Goal: Task Accomplishment & Management: Complete application form

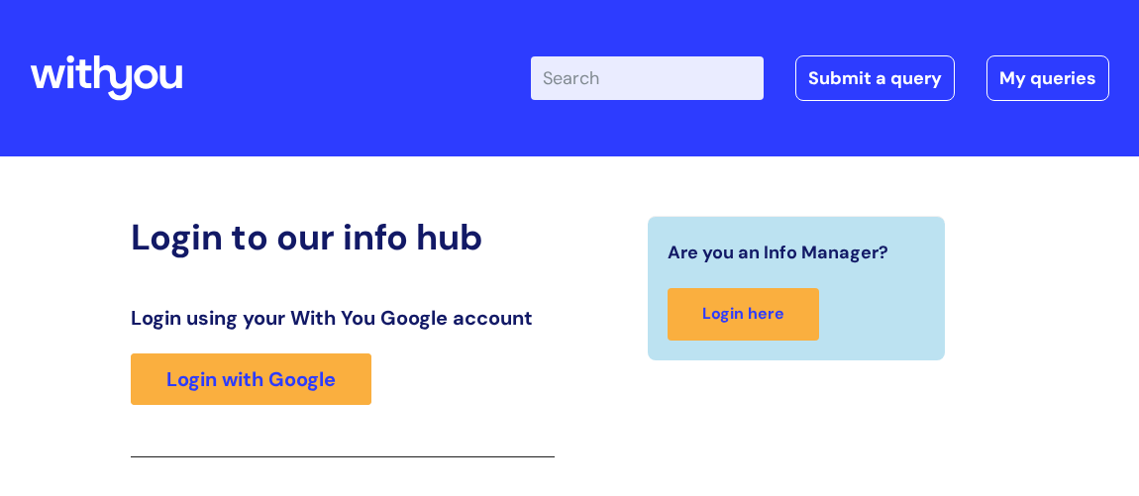
scroll to position [326, 0]
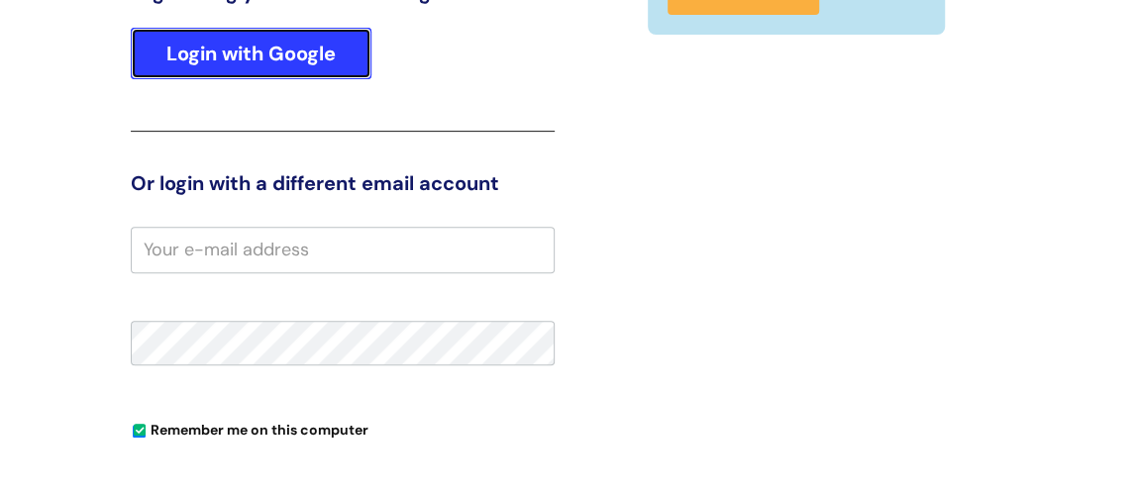
click at [326, 54] on link "Login with Google" at bounding box center [251, 54] width 241 height 52
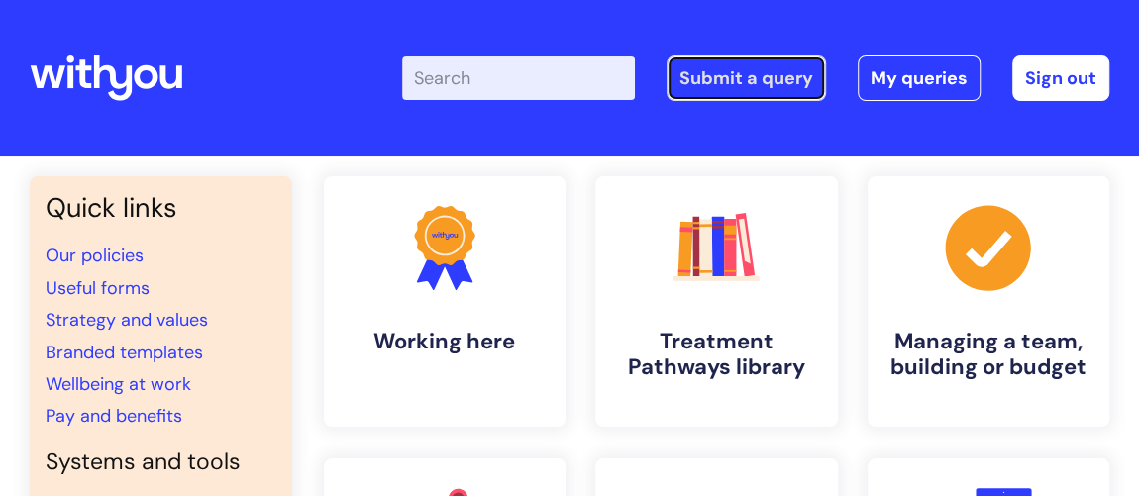
click at [723, 74] on link "Submit a query" at bounding box center [746, 78] width 159 height 46
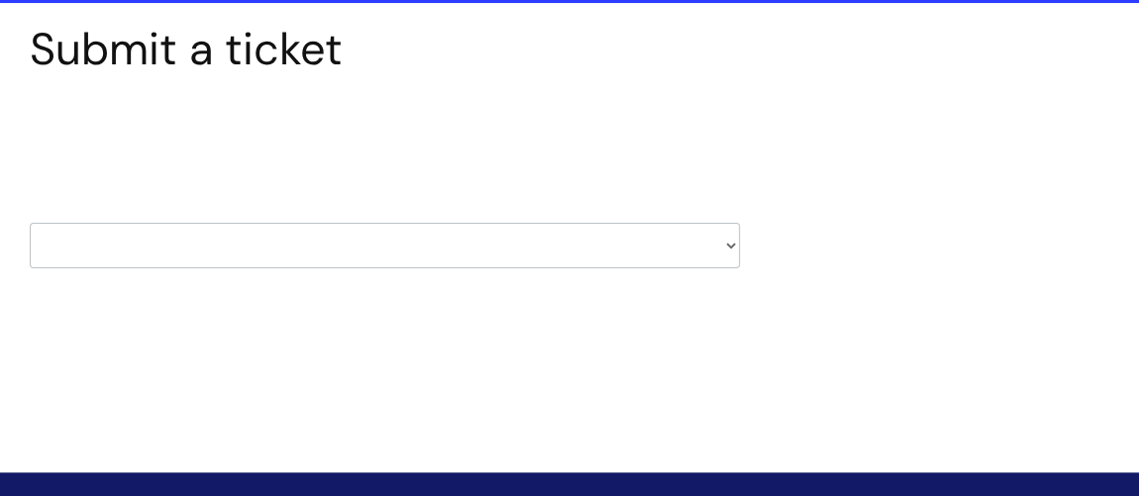
scroll to position [179, 0]
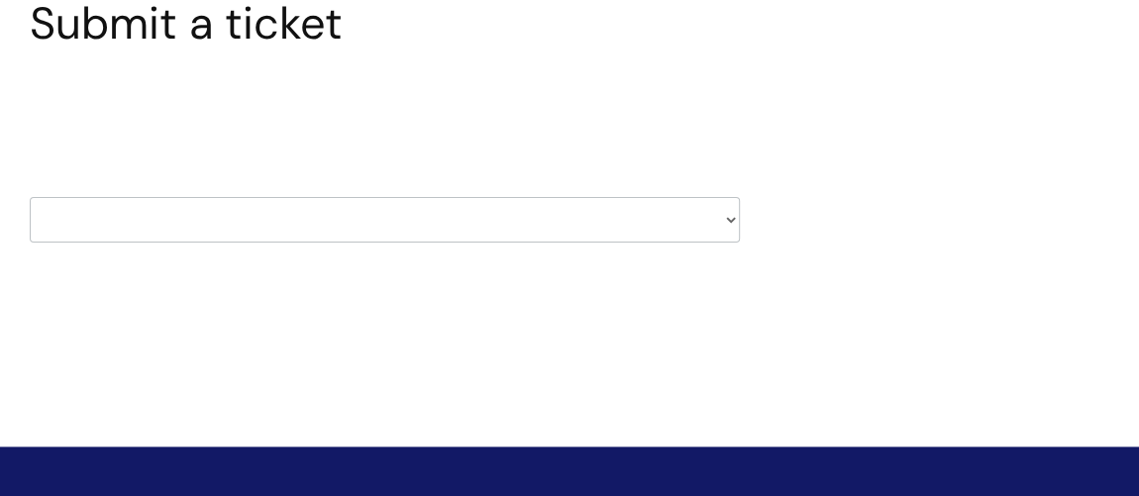
click at [730, 216] on select "HR / People IT and Support Clinical Drug Alerts Finance Accounts Data Support T…" at bounding box center [385, 220] width 710 height 46
select select "it_and_support"
click at [30, 197] on select "HR / People IT and Support Clinical Drug Alerts Finance Accounts Data Support T…" at bounding box center [385, 220] width 710 height 46
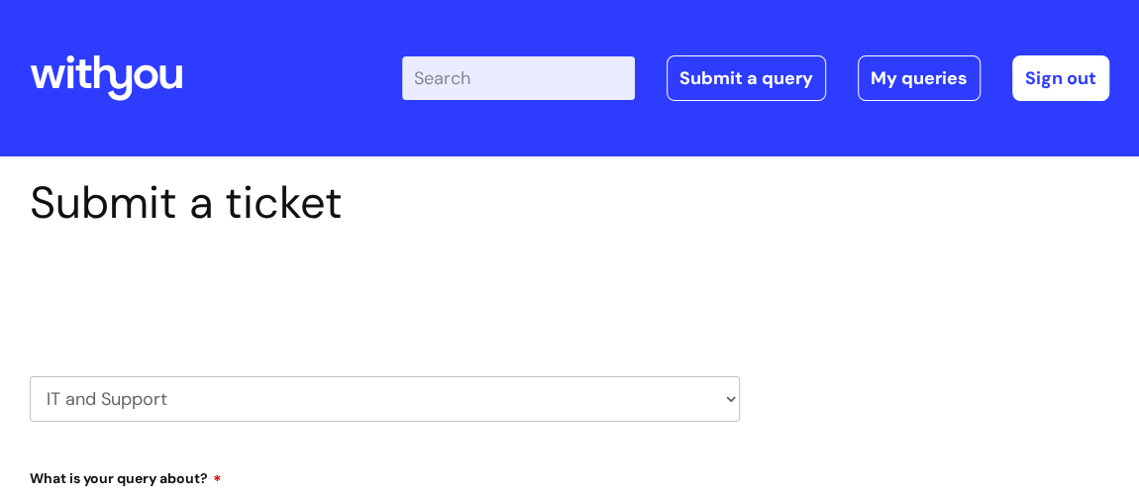
select select "80004286569"
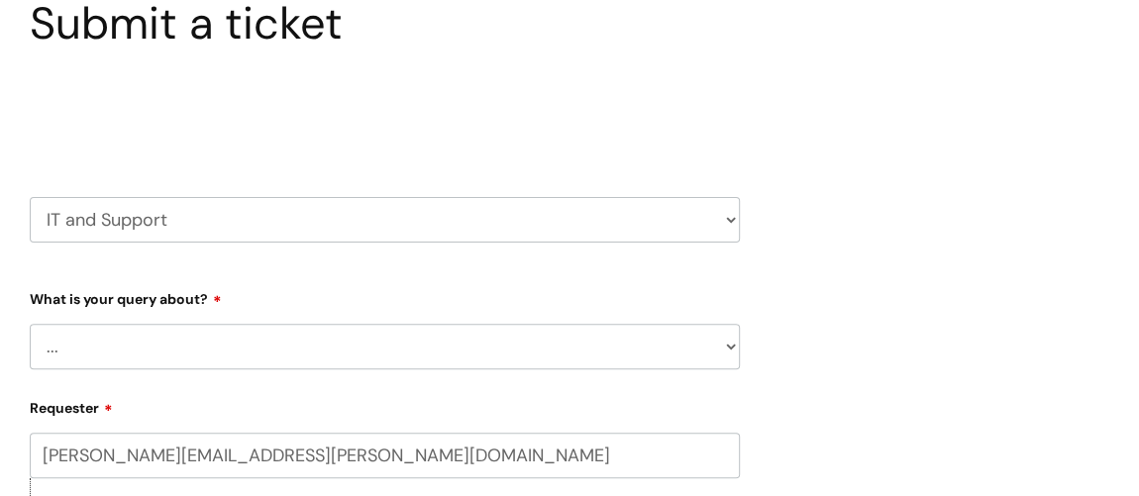
scroll to position [269, 0]
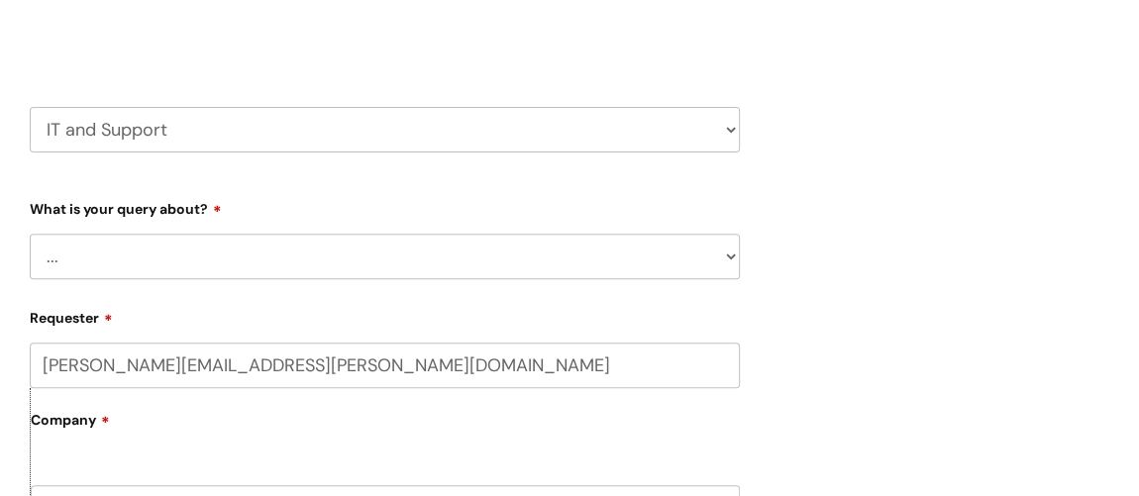
click at [732, 258] on select "... Mobile Phone Reset & MFA Accounts, Starters and Leavers IT Hardware issue I…" at bounding box center [385, 257] width 710 height 46
select select "Printing & Scanning"
click at [30, 234] on select "... Mobile Phone Reset & MFA Accounts, Starters and Leavers IT Hardware issue I…" at bounding box center [385, 257] width 710 height 46
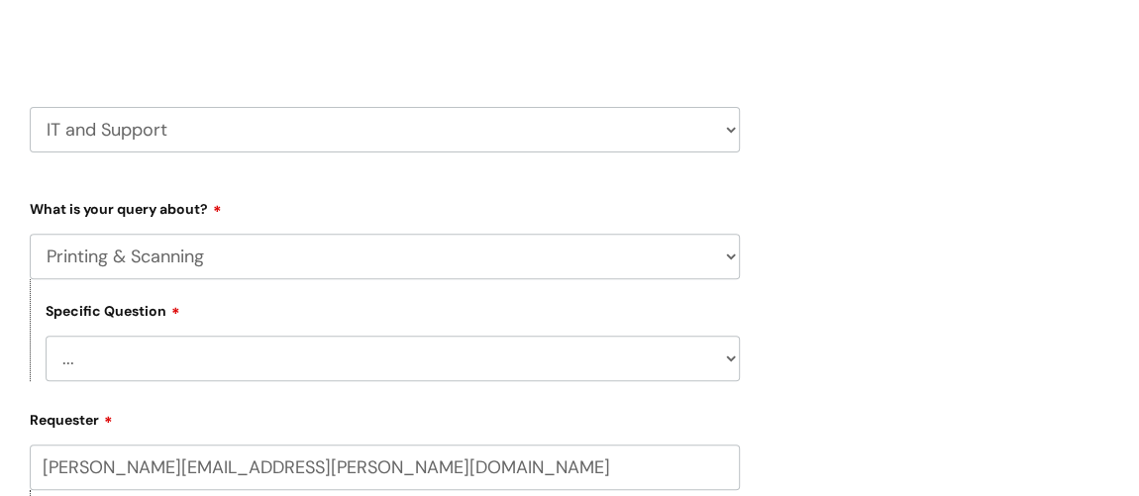
scroll to position [360, 0]
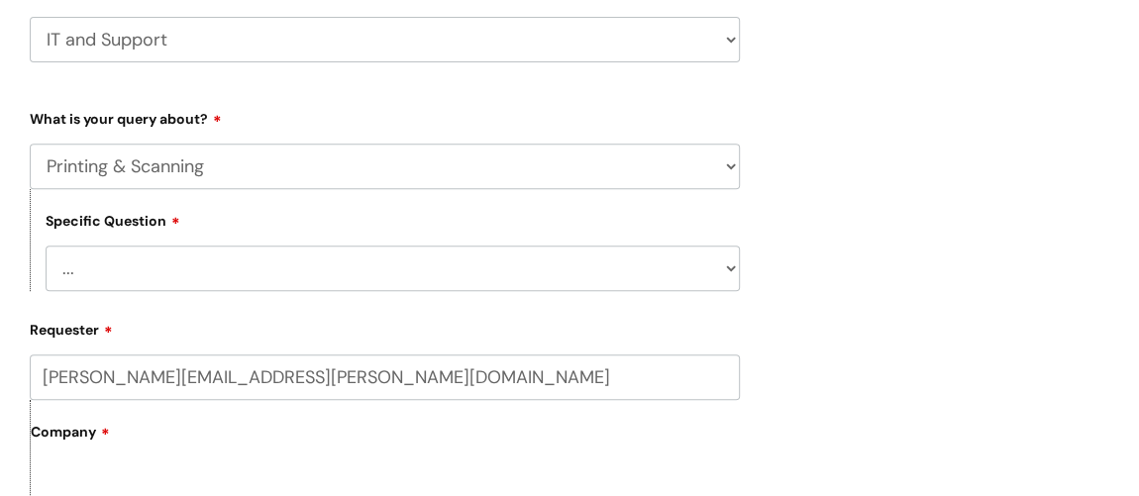
click at [728, 271] on select "... I need help finding or adding a printer I need help to scan a document I ne…" at bounding box center [393, 269] width 694 height 46
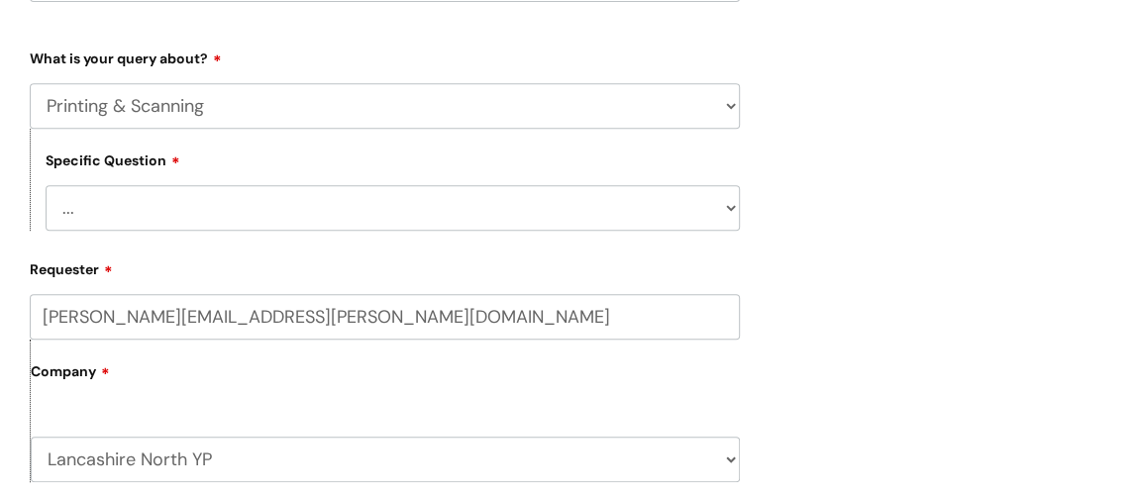
scroll to position [450, 0]
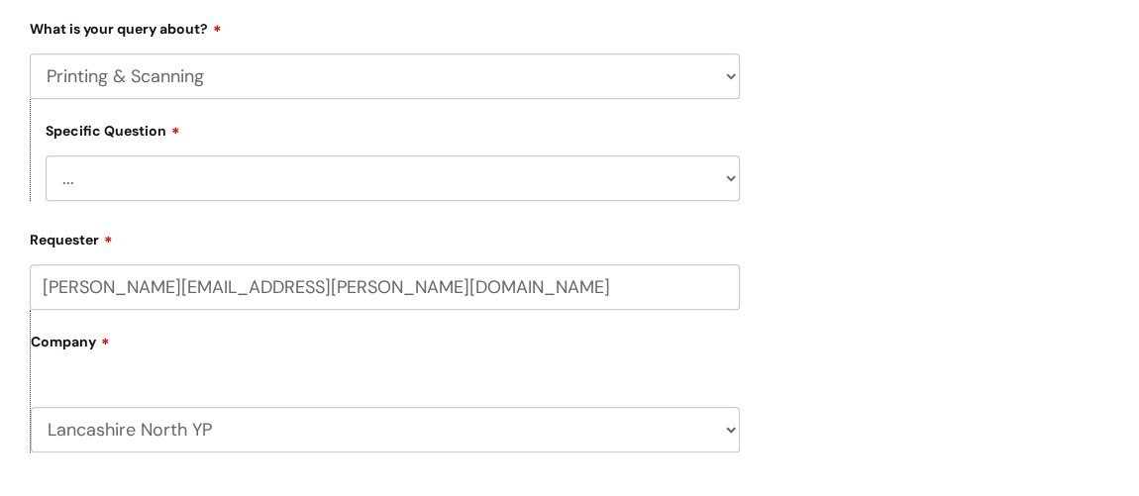
click at [726, 177] on select "... I need help finding or adding a printer I need help to scan a document I ne…" at bounding box center [393, 179] width 694 height 46
click at [796, 164] on div "Submit a ticket Select issue type HR / People IT and Support Clinical Drug Aler…" at bounding box center [570, 429] width 1110 height 1405
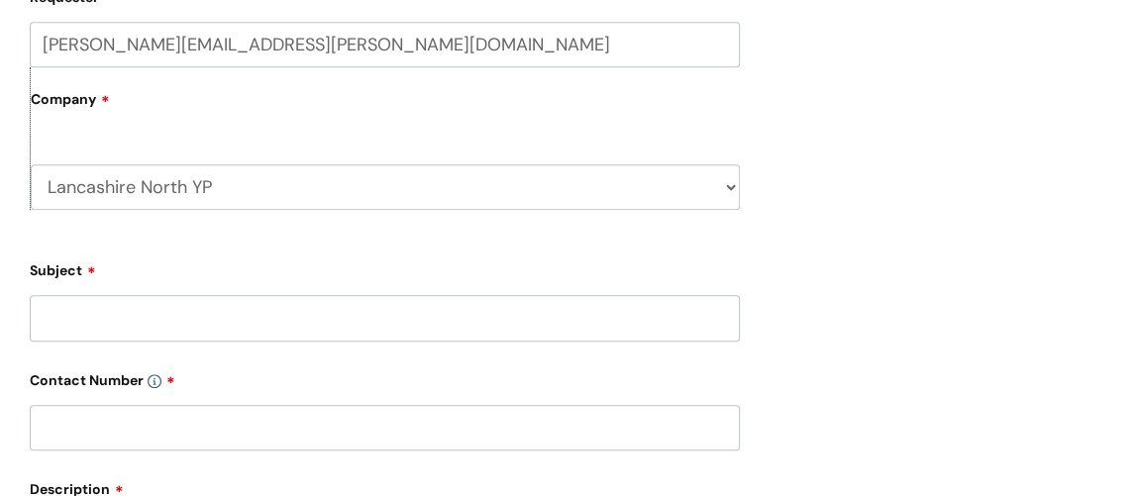
scroll to position [720, 0]
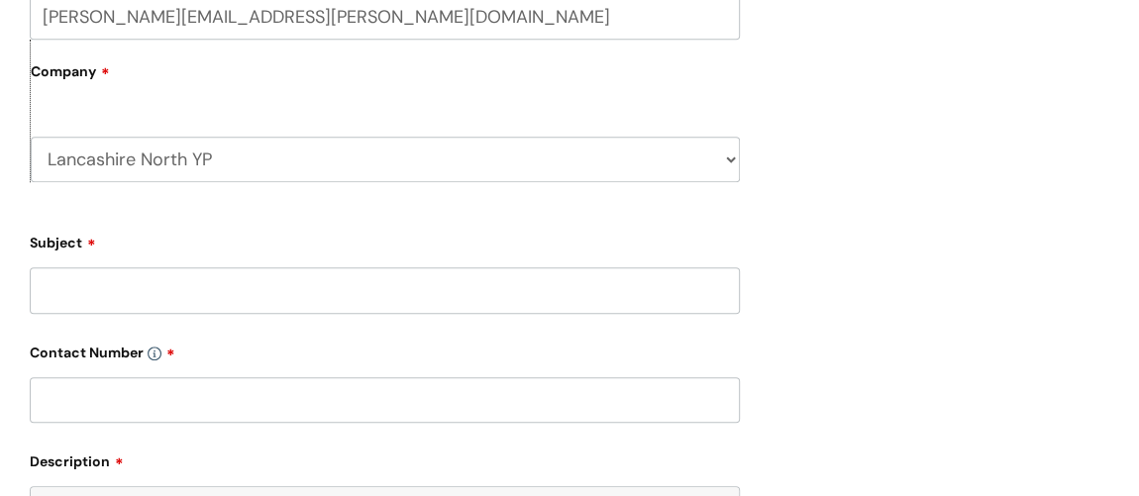
click at [490, 292] on input "Subject" at bounding box center [385, 290] width 710 height 46
type input "P"
type input "Home printer not printing"
click at [474, 395] on input "text" at bounding box center [385, 400] width 710 height 46
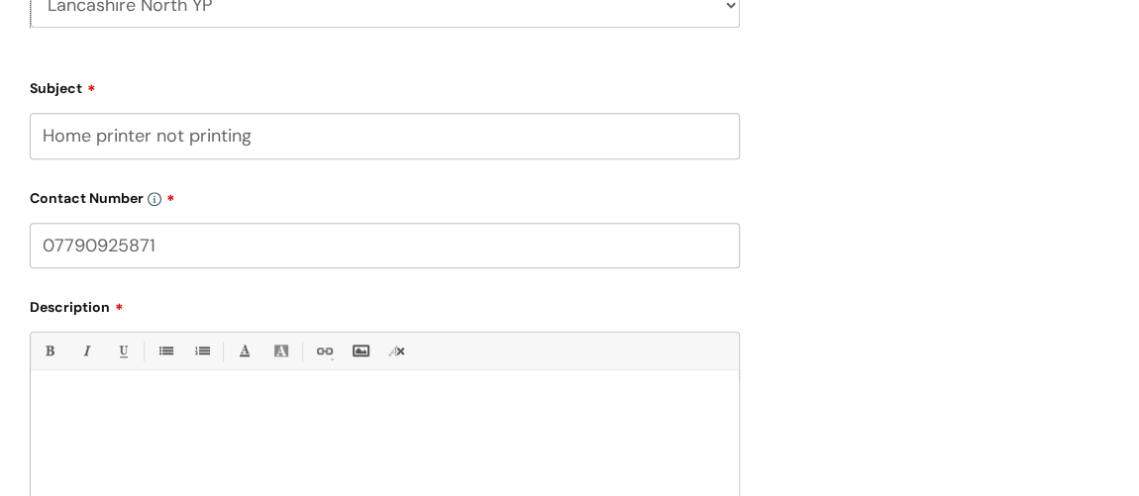
scroll to position [901, 0]
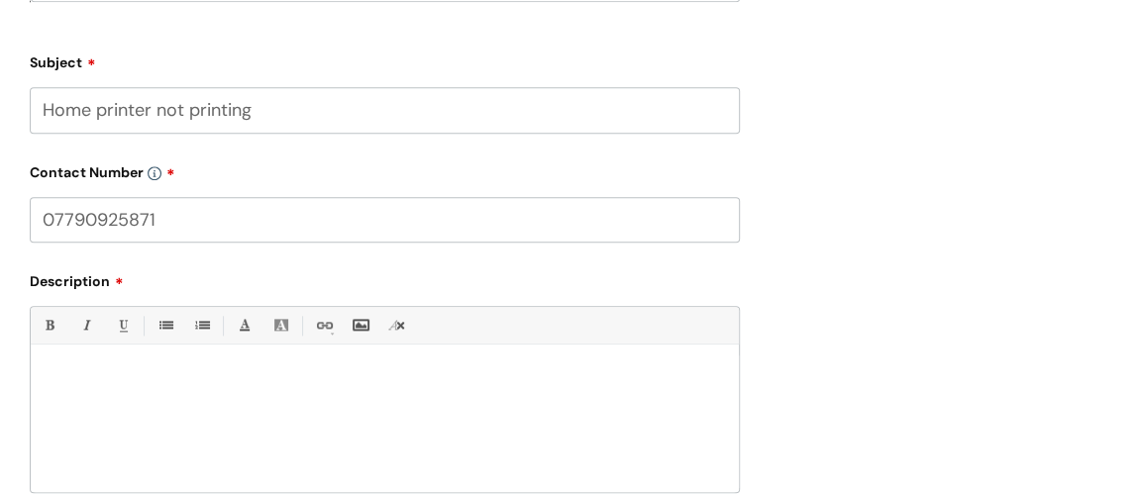
type input "07790925871"
click at [310, 399] on div at bounding box center [385, 424] width 708 height 137
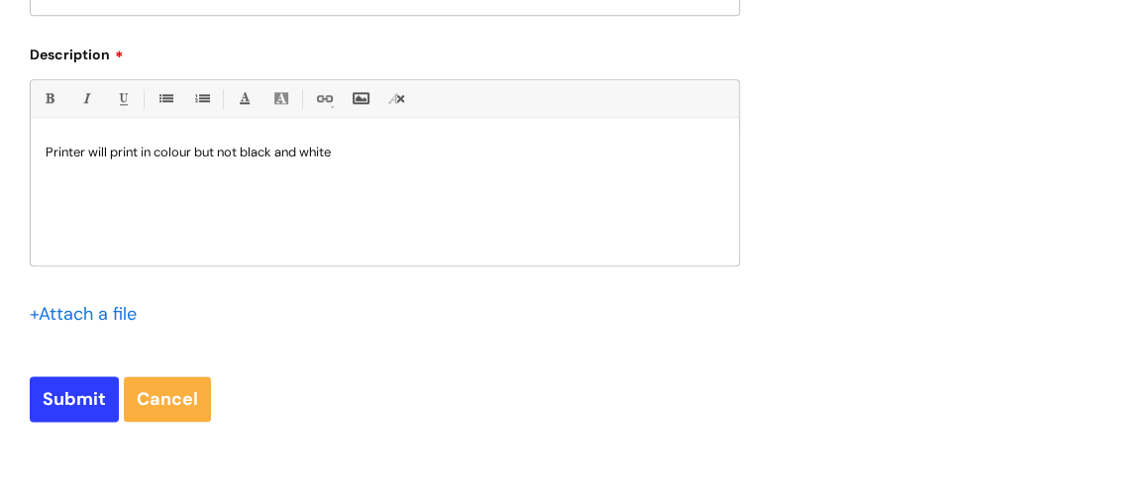
scroll to position [1170, 0]
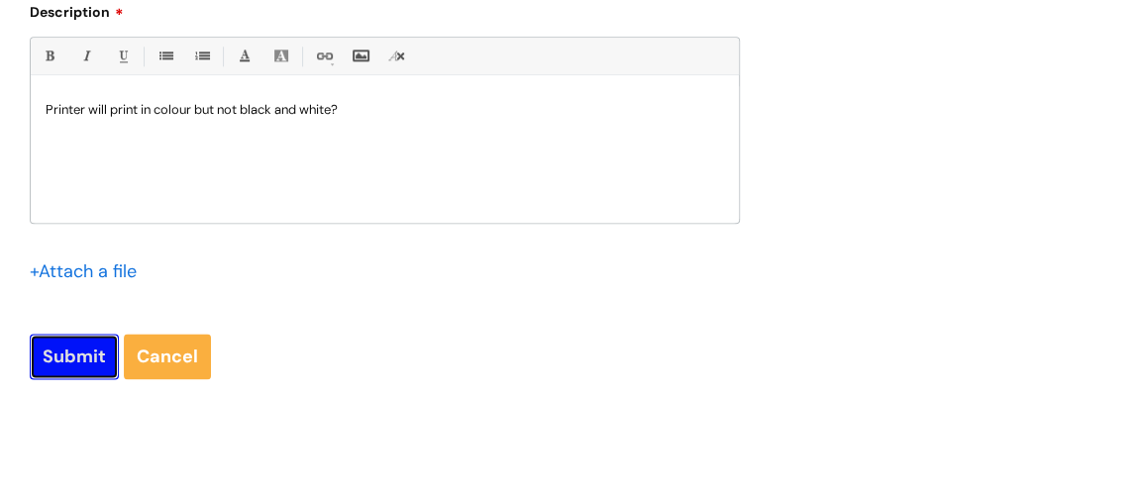
click at [74, 363] on input "Submit" at bounding box center [74, 357] width 89 height 46
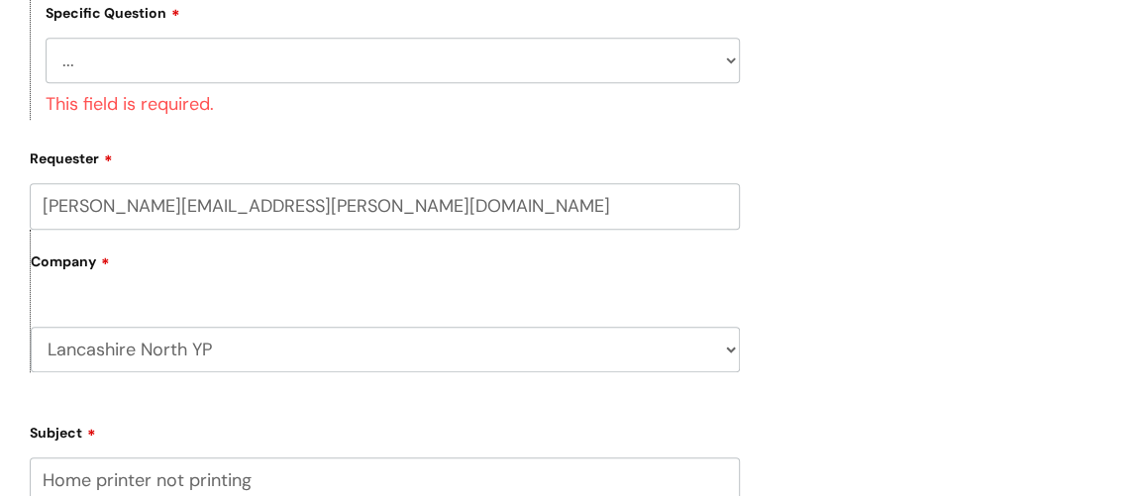
scroll to position [540, 0]
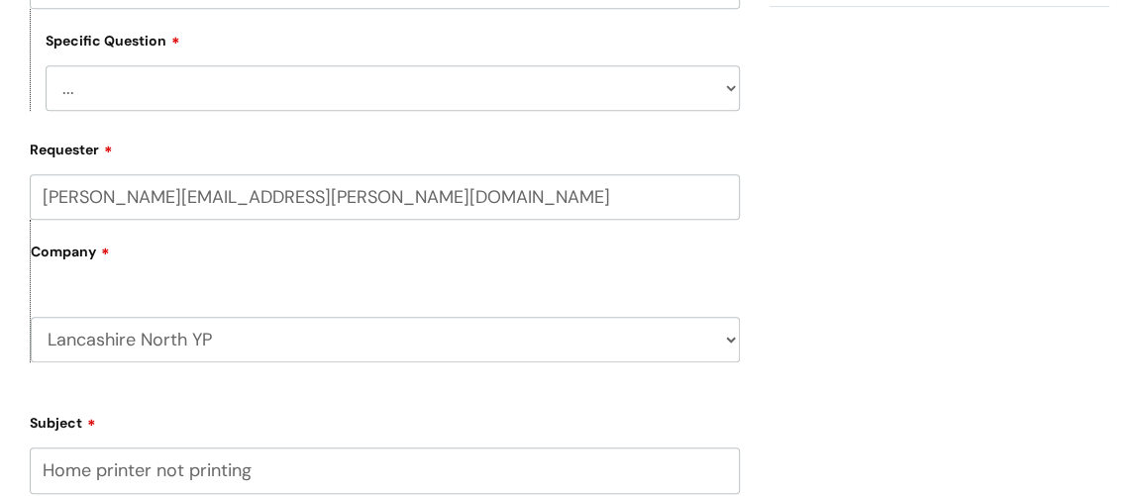
click at [732, 82] on select "... I need help finding or adding a printer I need help to scan a document I ne…" at bounding box center [393, 88] width 694 height 46
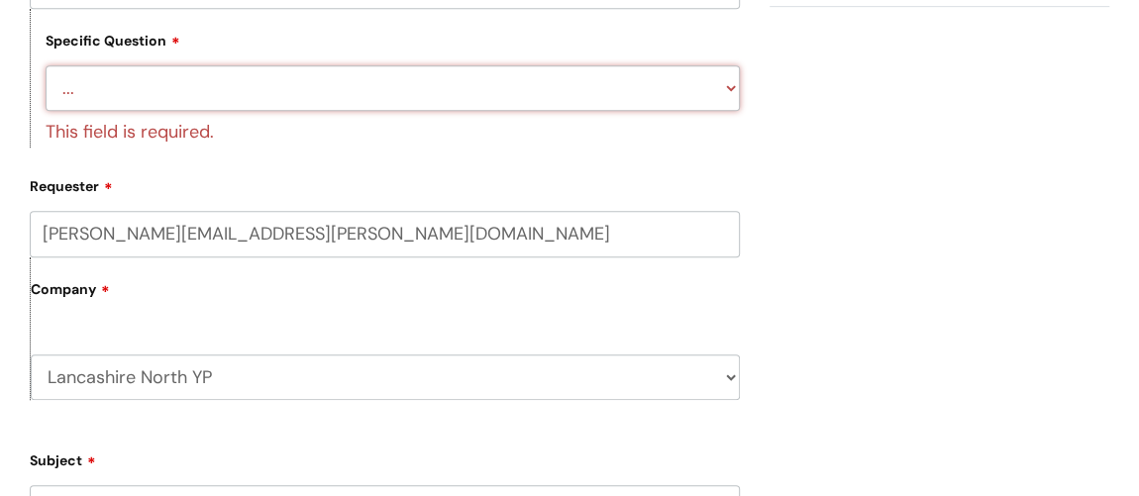
click at [46, 65] on select "... I need help finding or adding a printer I need help to scan a document I ne…" at bounding box center [393, 88] width 694 height 46
click at [570, 99] on select "... I need help finding or adding a printer I need help to scan a document I ne…" at bounding box center [393, 88] width 694 height 46
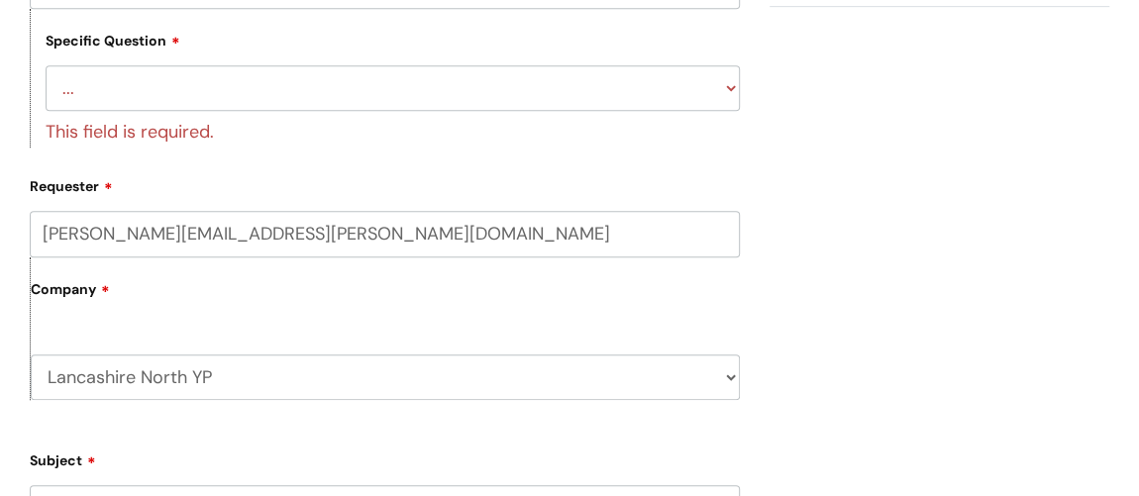
click at [776, 157] on div "Submit a ticket Select issue type HR / People IT and Support Clinical Drug Aler…" at bounding box center [570, 357] width 1110 height 1442
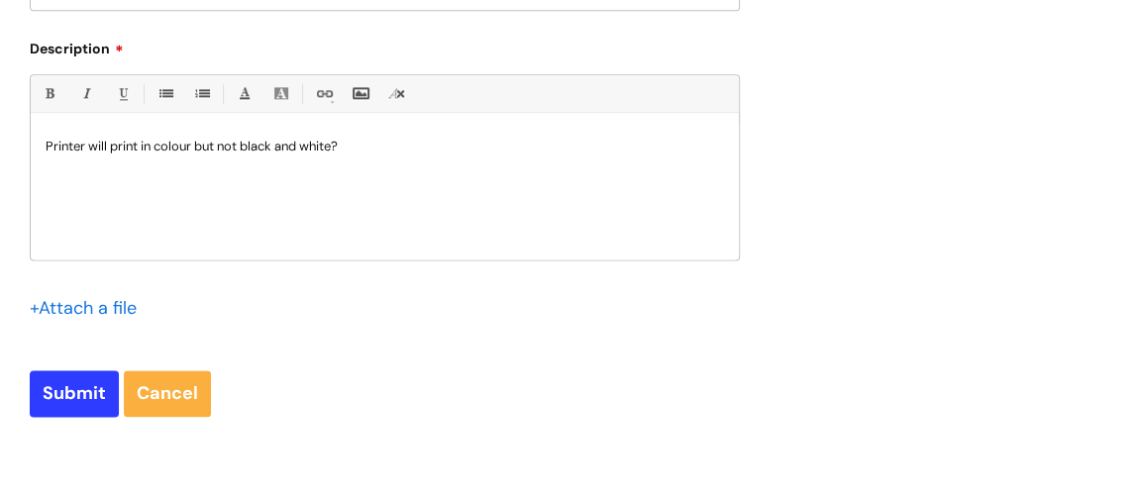
scroll to position [1260, 0]
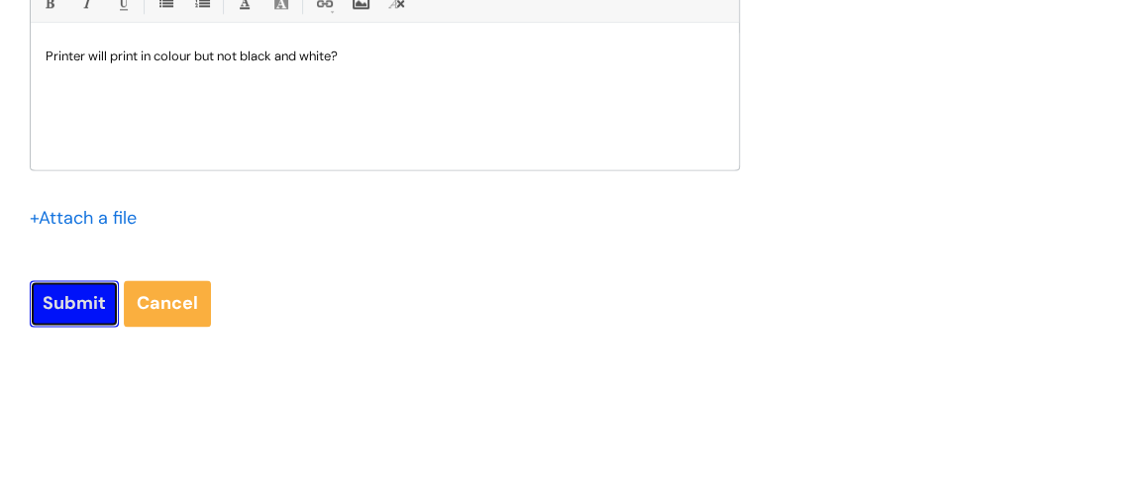
click at [89, 294] on input "Submit" at bounding box center [74, 303] width 89 height 46
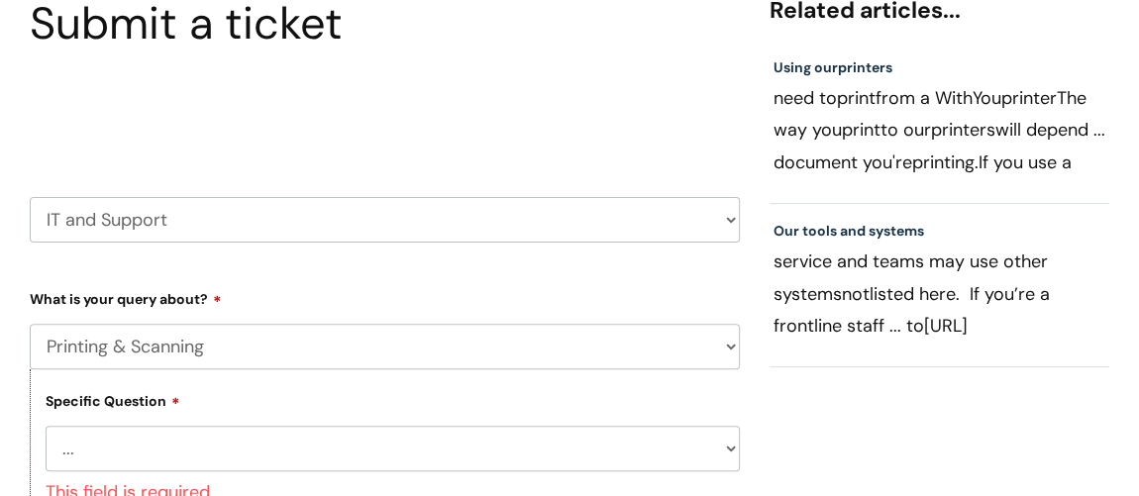
scroll to position [269, 0]
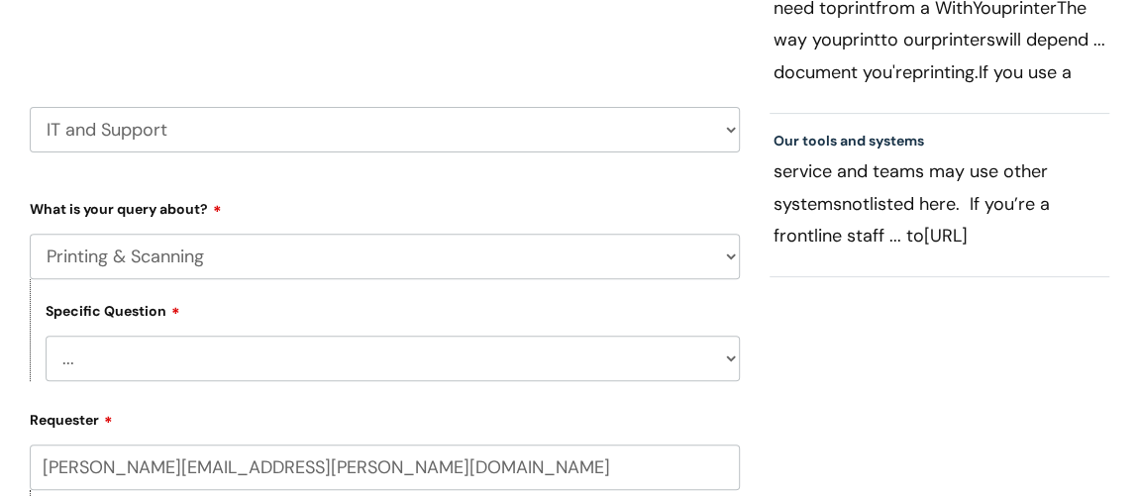
click at [722, 357] on select "... I need help finding or adding a printer I need help to scan a document I ne…" at bounding box center [393, 359] width 694 height 46
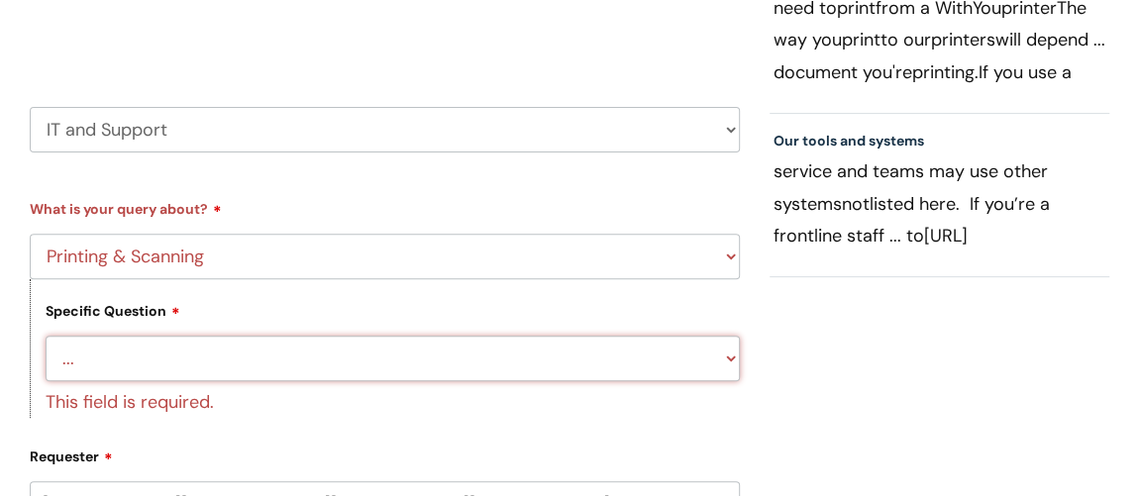
select select "I need help finding or adding a printer"
click at [46, 336] on select "... I need help finding or adding a printer I need help to scan a document I ne…" at bounding box center [393, 359] width 694 height 46
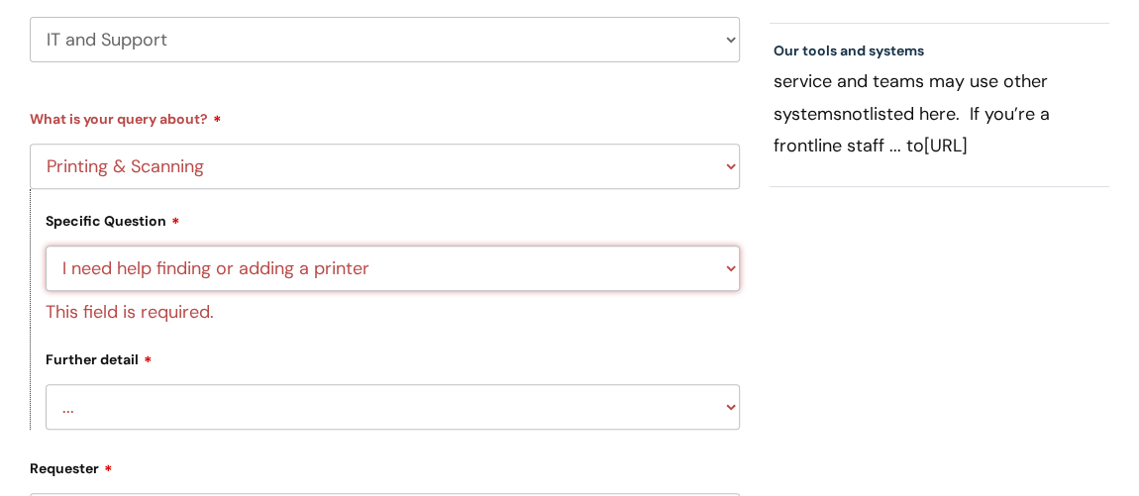
scroll to position [450, 0]
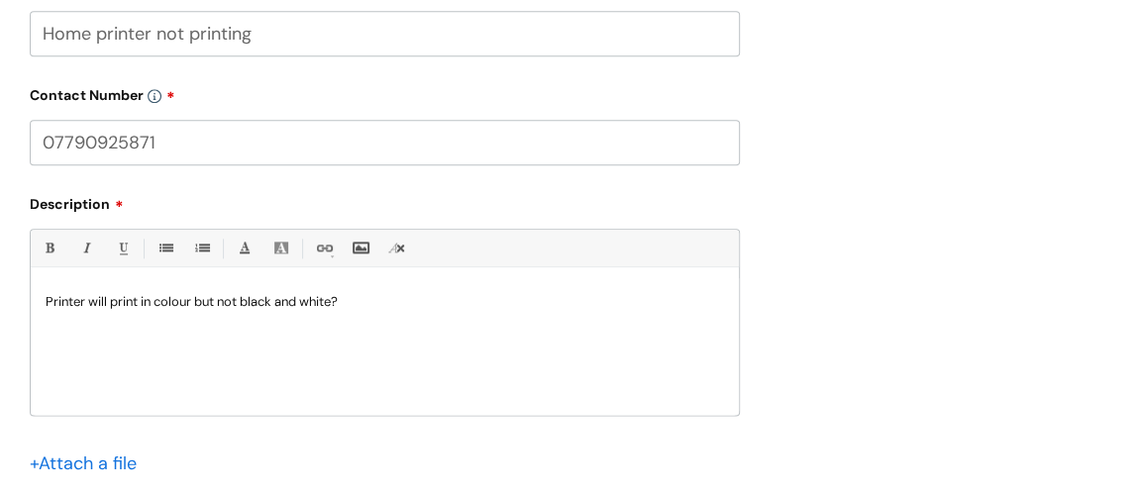
scroll to position [1170, 0]
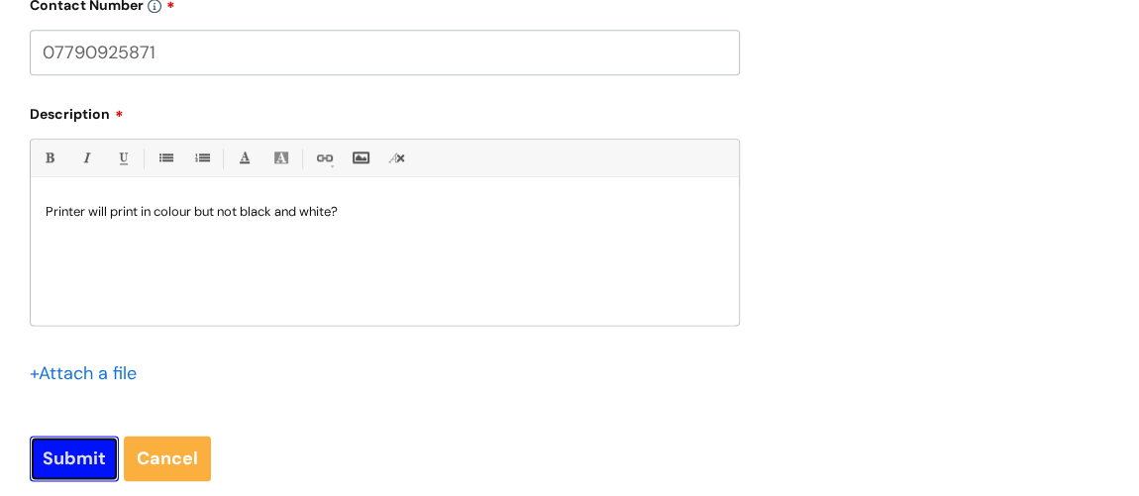
click at [85, 453] on input "Submit" at bounding box center [74, 459] width 89 height 46
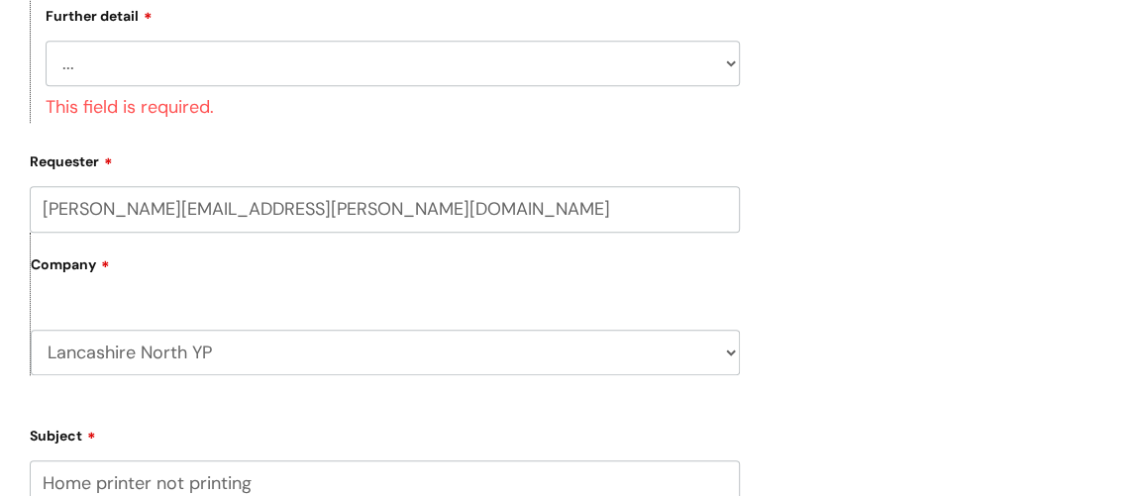
scroll to position [578, 0]
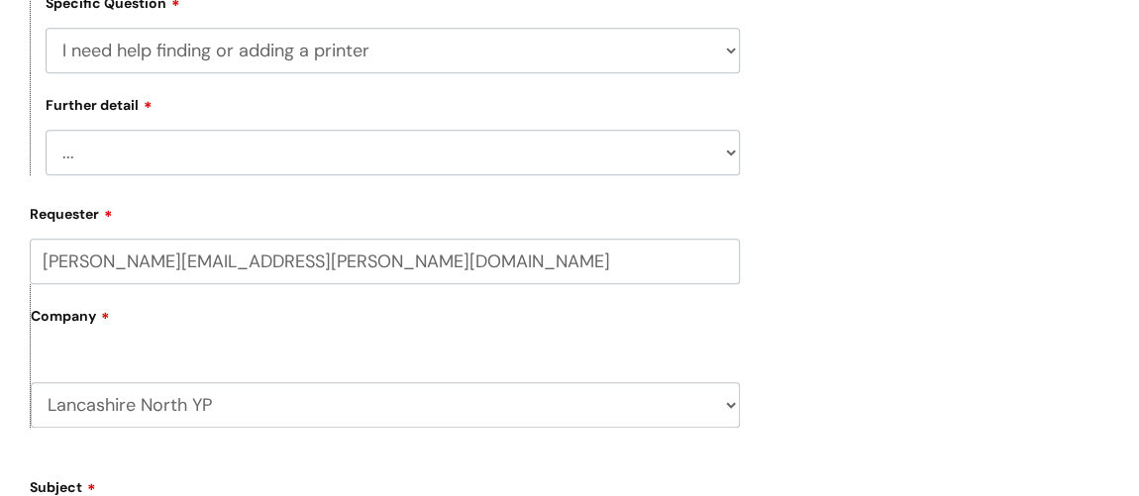
click at [724, 152] on select "... I need help with my Printix login" at bounding box center [393, 153] width 694 height 46
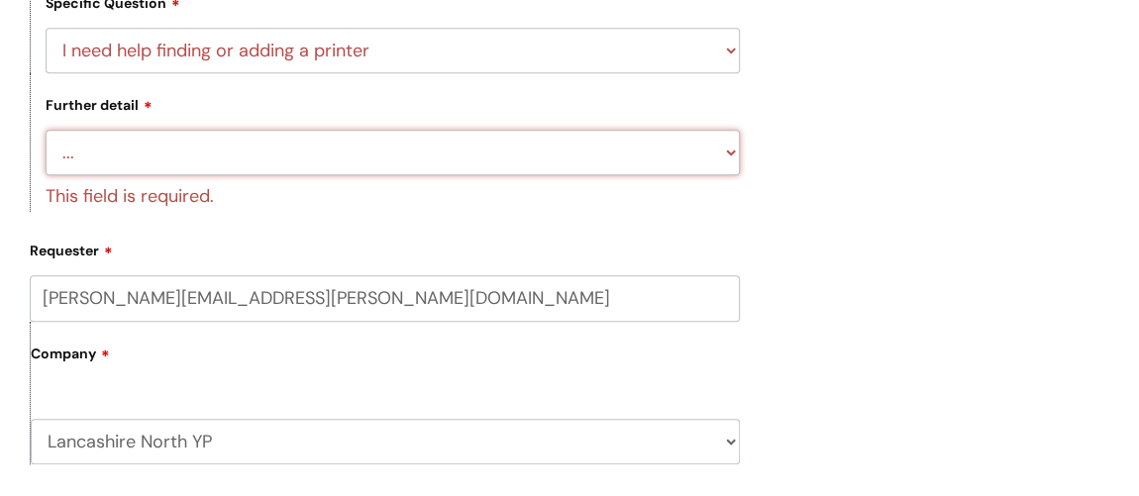
select select "I need help with my Printix login"
click at [46, 131] on select "... I need help with my Printix login" at bounding box center [393, 153] width 694 height 46
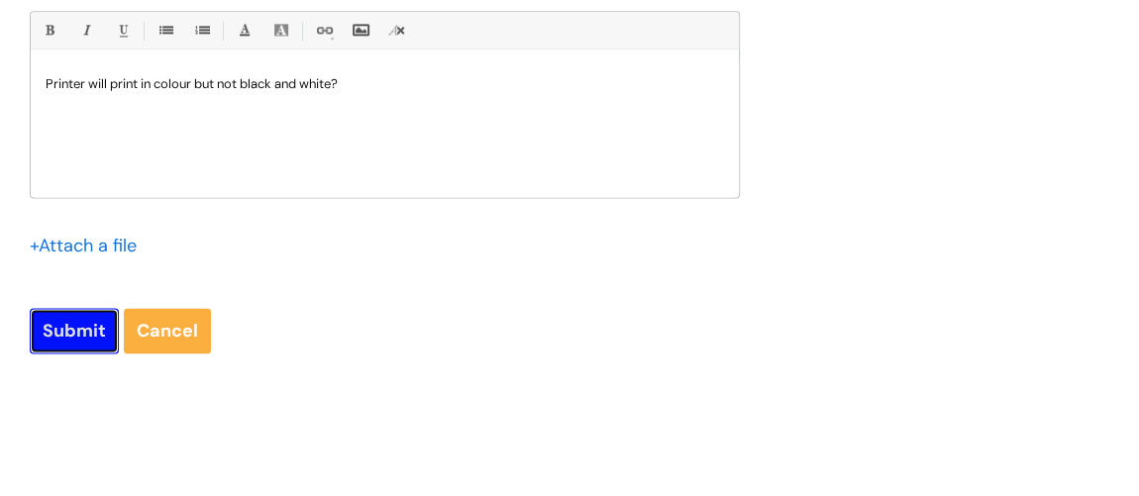
scroll to position [1260, 0]
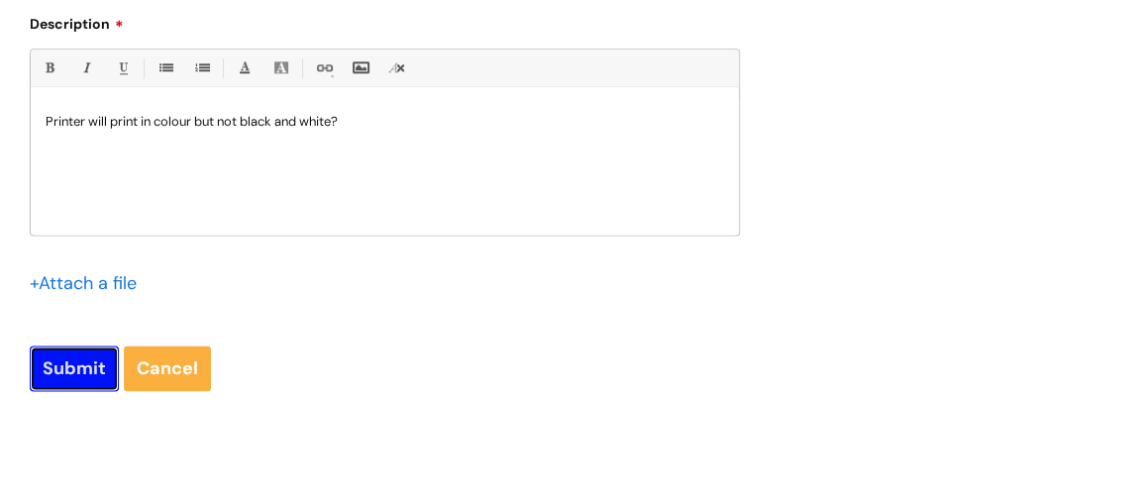
click at [84, 373] on input "Submit" at bounding box center [74, 369] width 89 height 46
type input "Please Wait..."
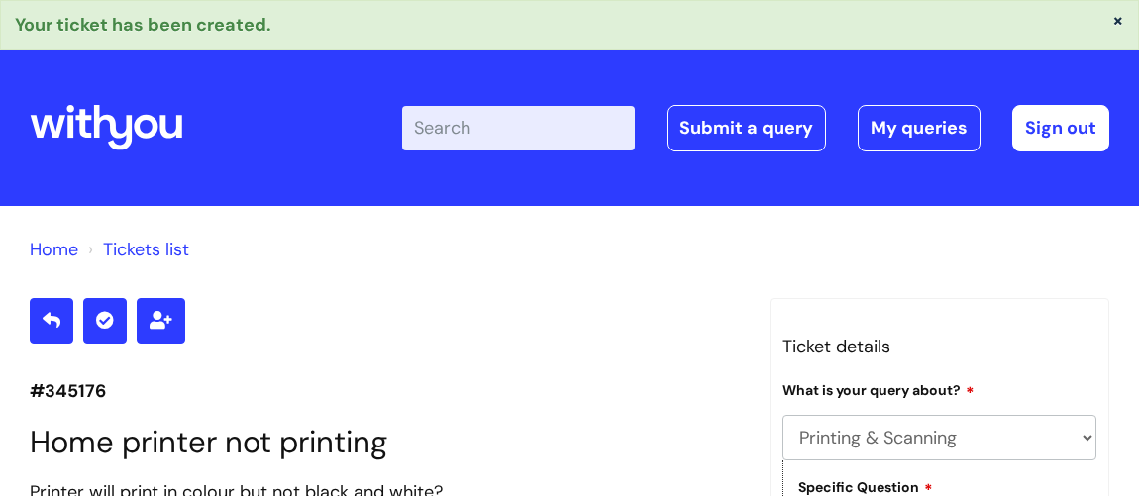
select select "Printing & Scanning"
select select "I need help finding or adding a printer"
select select "I need help with my Printix login"
click at [477, 402] on p "#345176" at bounding box center [385, 391] width 710 height 32
click at [1088, 124] on link "Sign out" at bounding box center [1060, 128] width 97 height 46
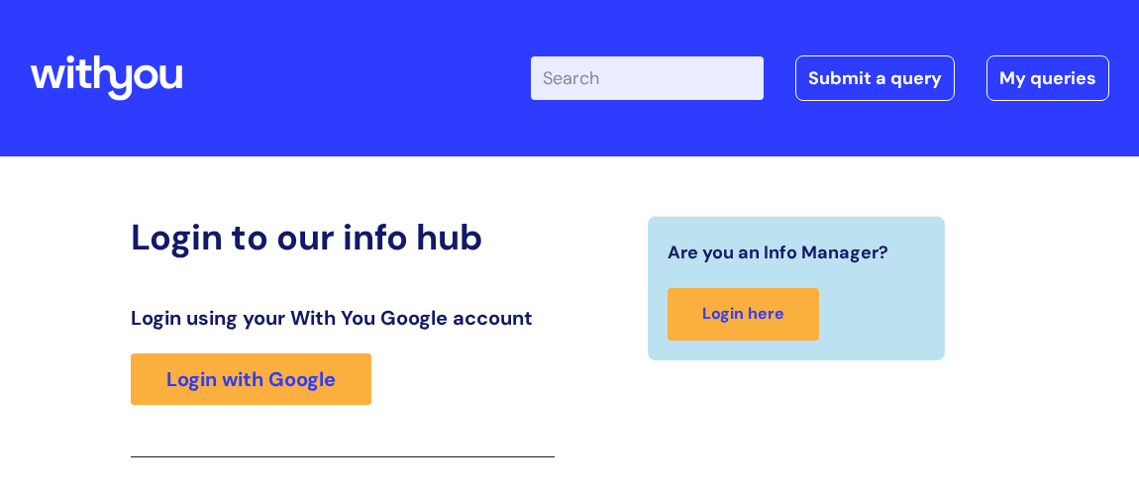
scroll to position [326, 0]
